Goal: Transaction & Acquisition: Purchase product/service

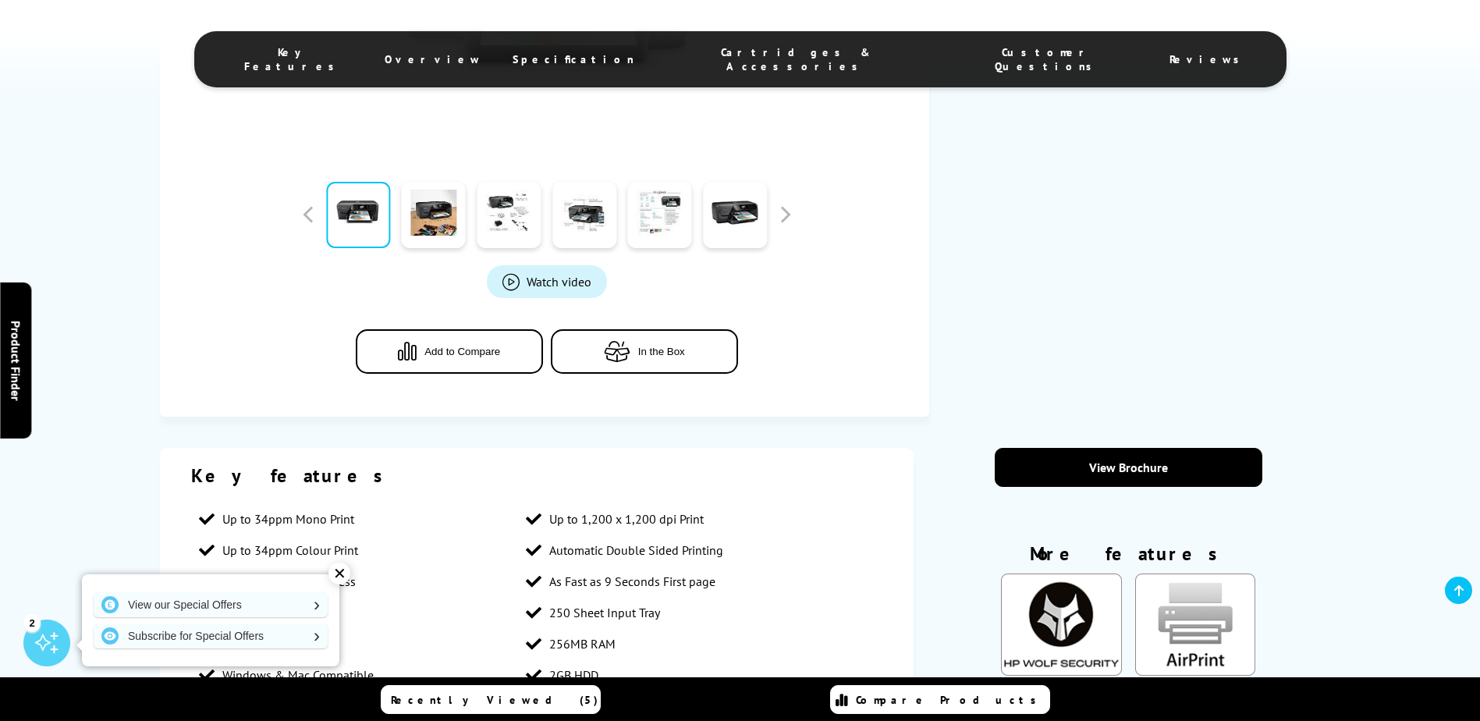
scroll to position [546, 0]
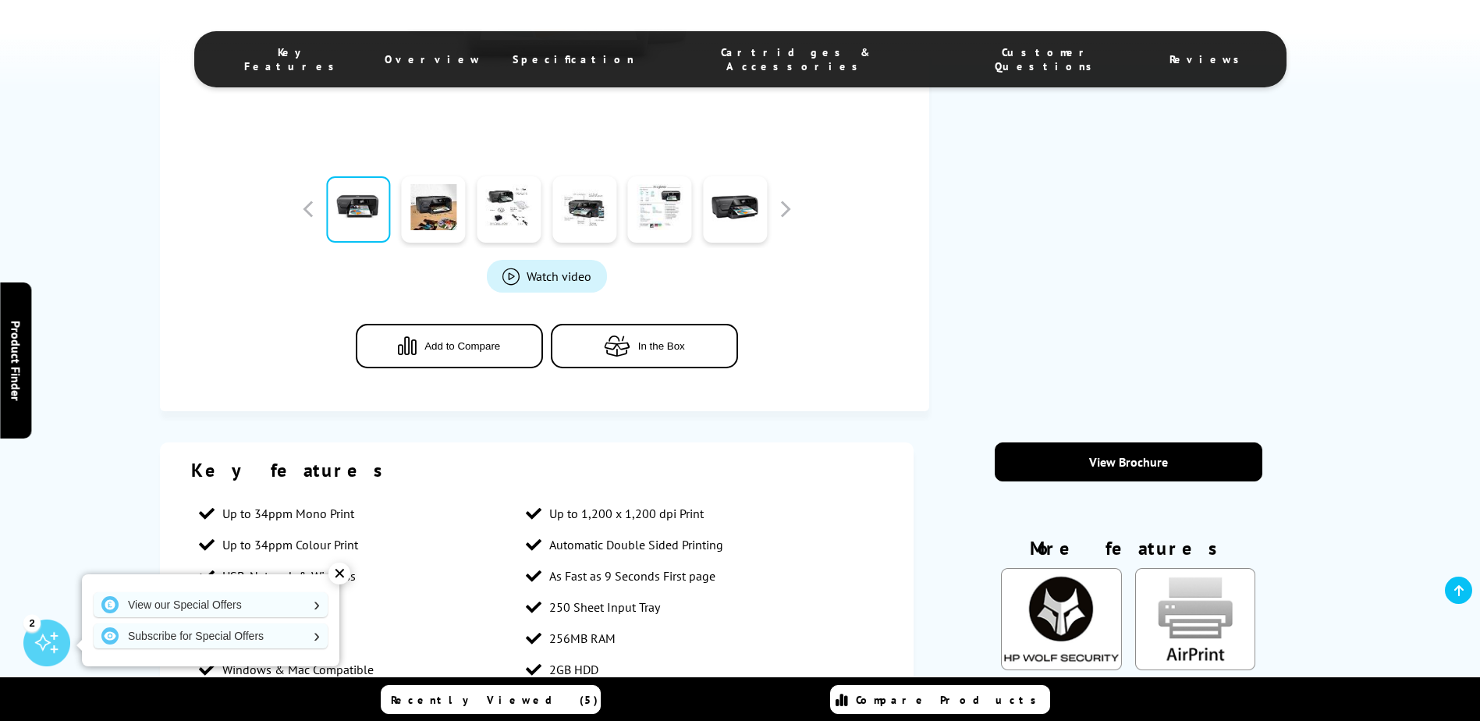
click at [786, 57] on span "Cartridges & Accessories" at bounding box center [795, 59] width 261 height 28
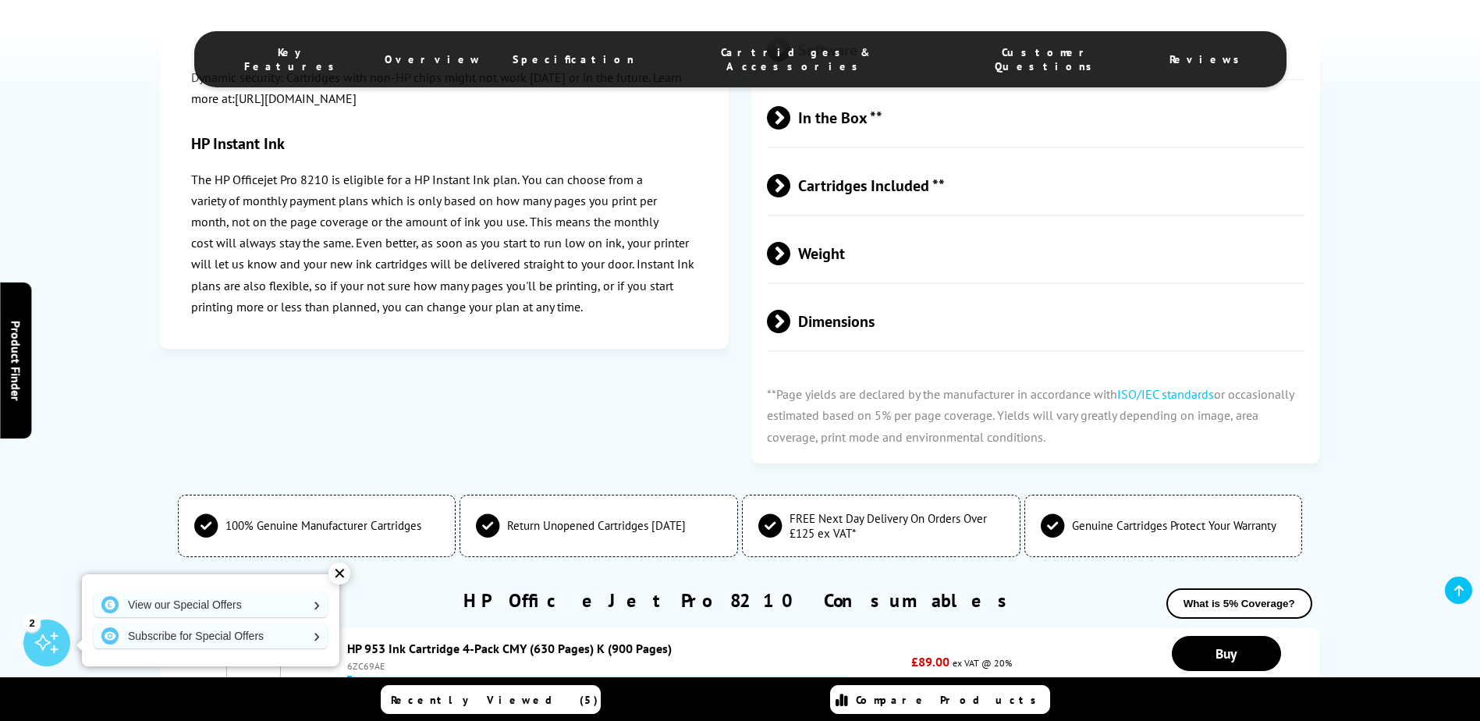
scroll to position [2963, 0]
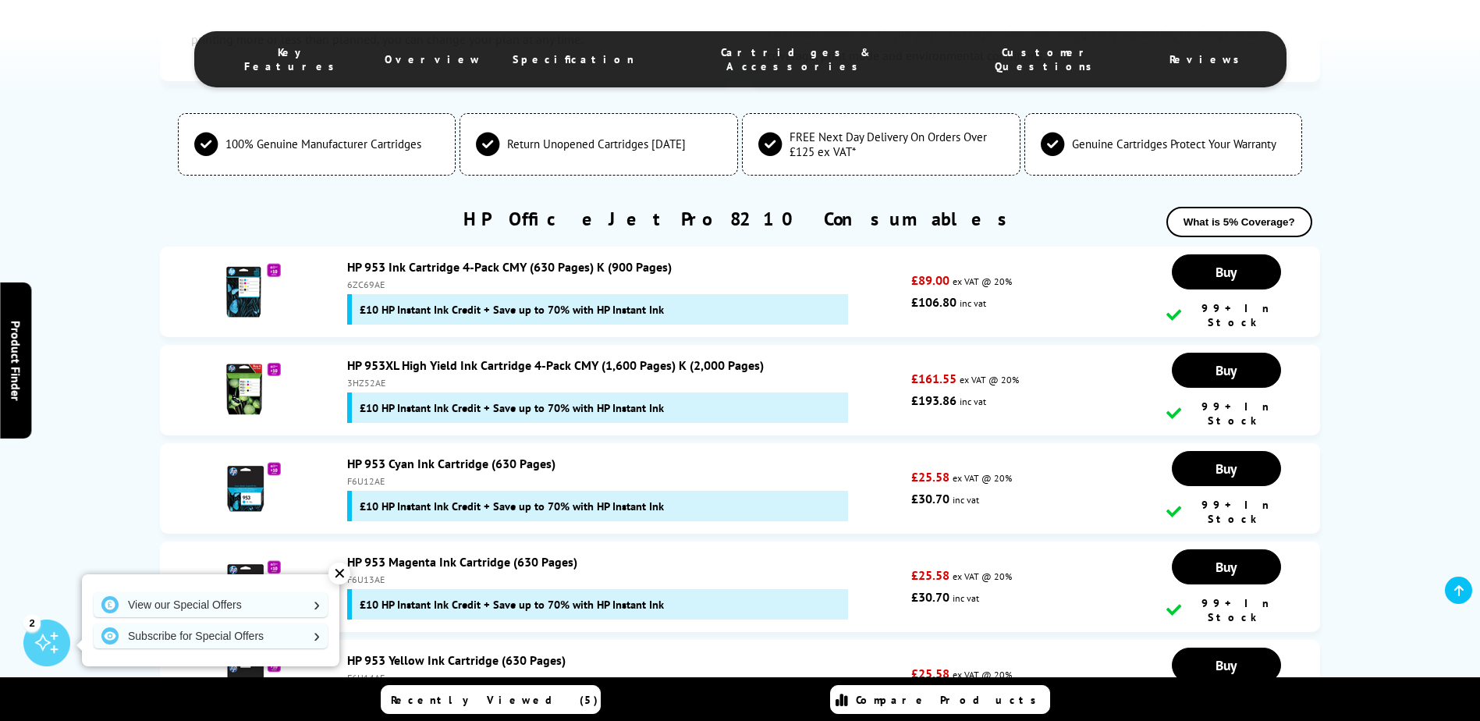
drag, startPoint x: 392, startPoint y: 284, endPoint x: 344, endPoint y: 283, distance: 47.6
click at [344, 283] on div "HP 953 Ink Cartridge 4-Pack CMY (630 Pages) K (900 Pages) 6ZC69AE £10 HP Instan…" at bounding box center [625, 292] width 572 height 66
copy div "6ZC69AE"
